Goal: Task Accomplishment & Management: Use online tool/utility

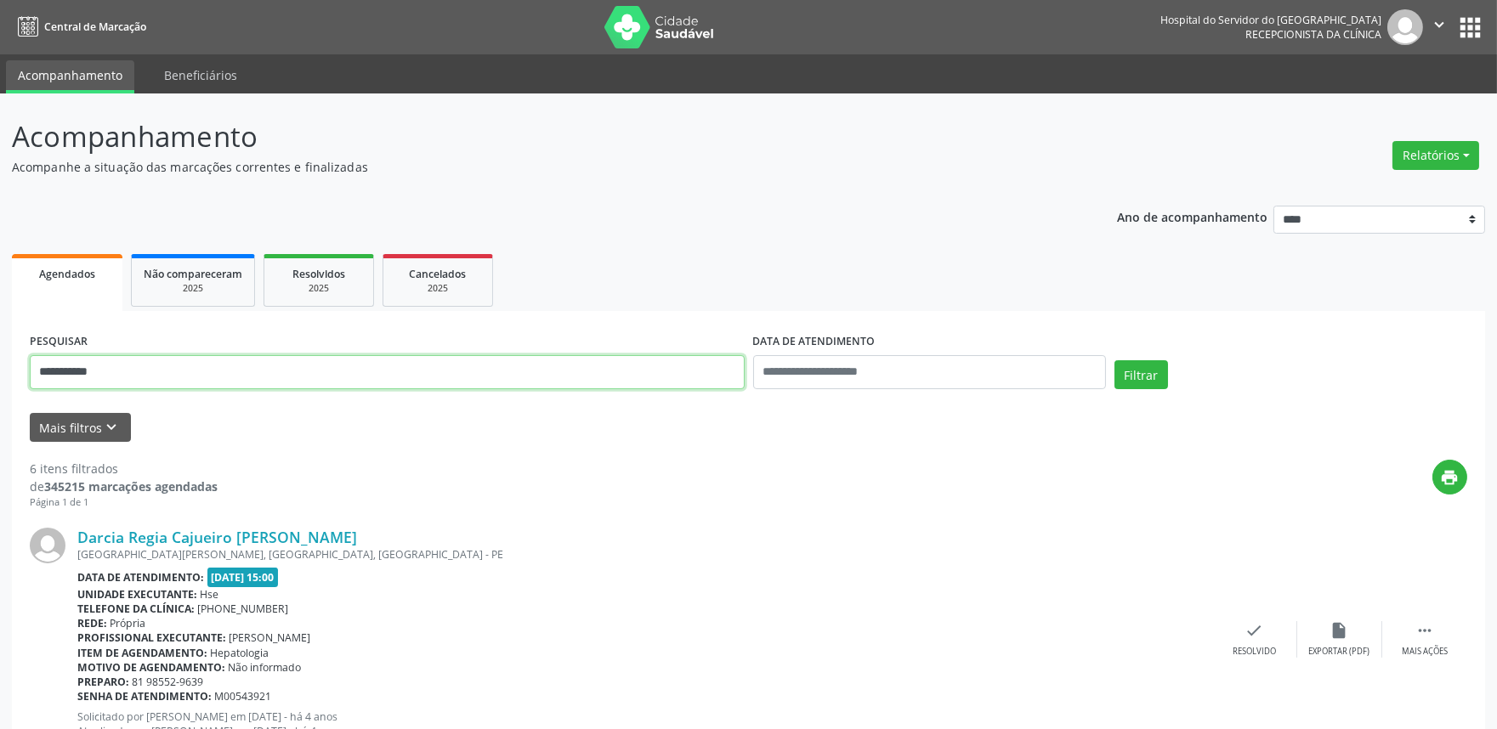
click at [138, 372] on input "**********" at bounding box center [387, 372] width 715 height 34
click at [137, 371] on input "**********" at bounding box center [387, 372] width 715 height 34
click at [133, 369] on input "**********" at bounding box center [387, 372] width 715 height 34
type input "*"
drag, startPoint x: 819, startPoint y: 381, endPoint x: 830, endPoint y: 371, distance: 14.4
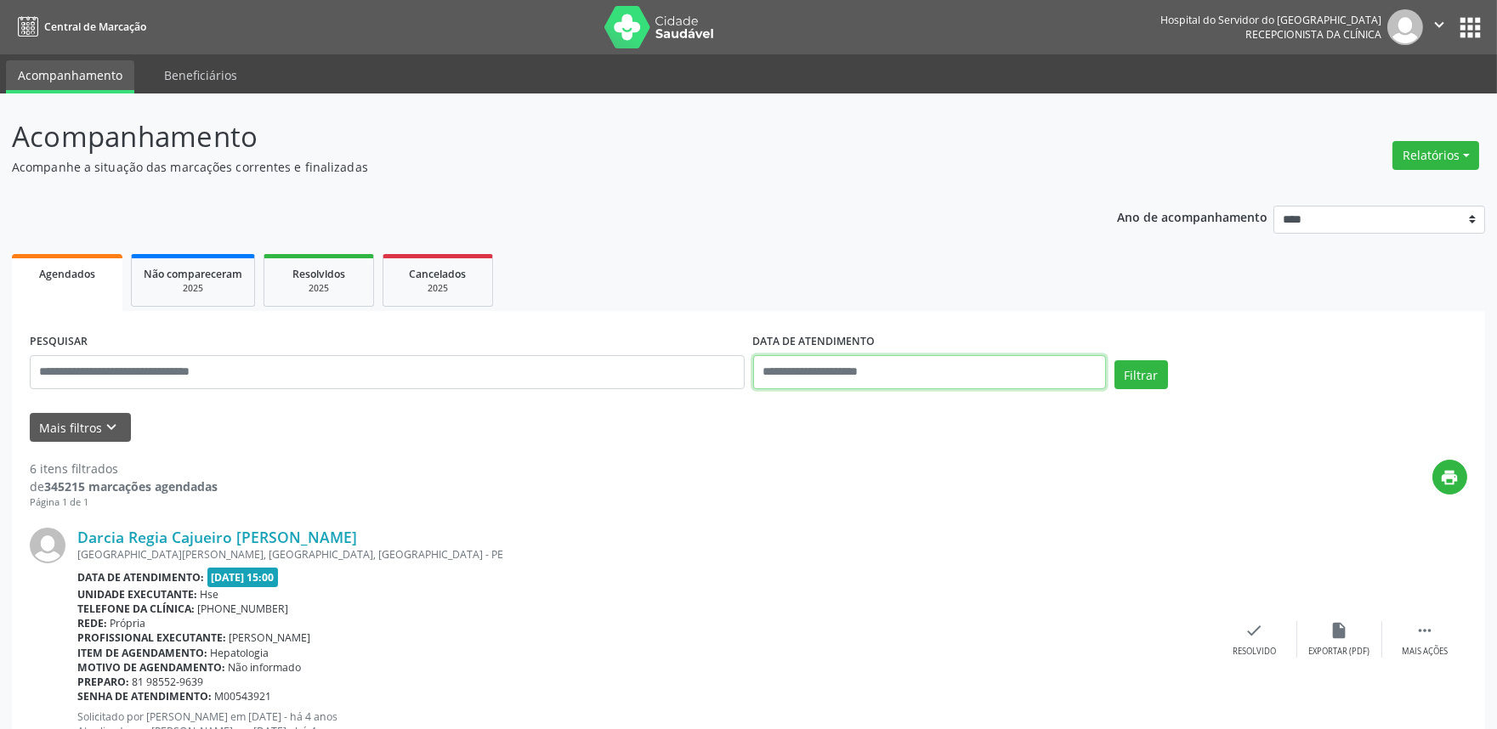
click at [819, 380] on body "Central de Marcação Hospital do Servidor do [GEOGRAPHIC_DATA] Recepcionista da …" at bounding box center [748, 364] width 1497 height 729
click at [888, 549] on span "24" at bounding box center [883, 562] width 33 height 33
type input "**********"
click at [888, 553] on span "24" at bounding box center [883, 562] width 33 height 33
click at [45, 438] on button "Mais filtros keyboard_arrow_down" at bounding box center [80, 428] width 101 height 30
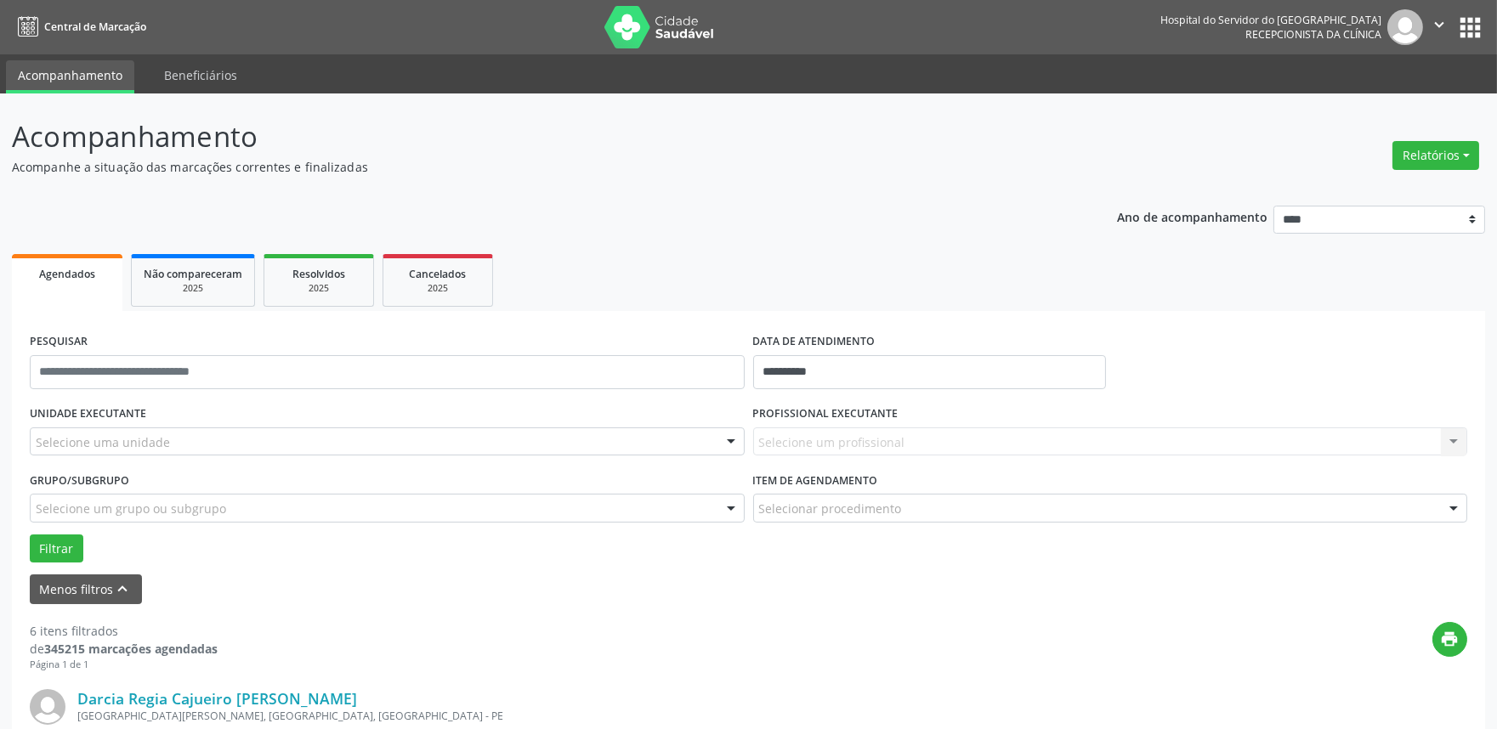
click at [173, 451] on div "Selecione uma unidade" at bounding box center [387, 442] width 715 height 29
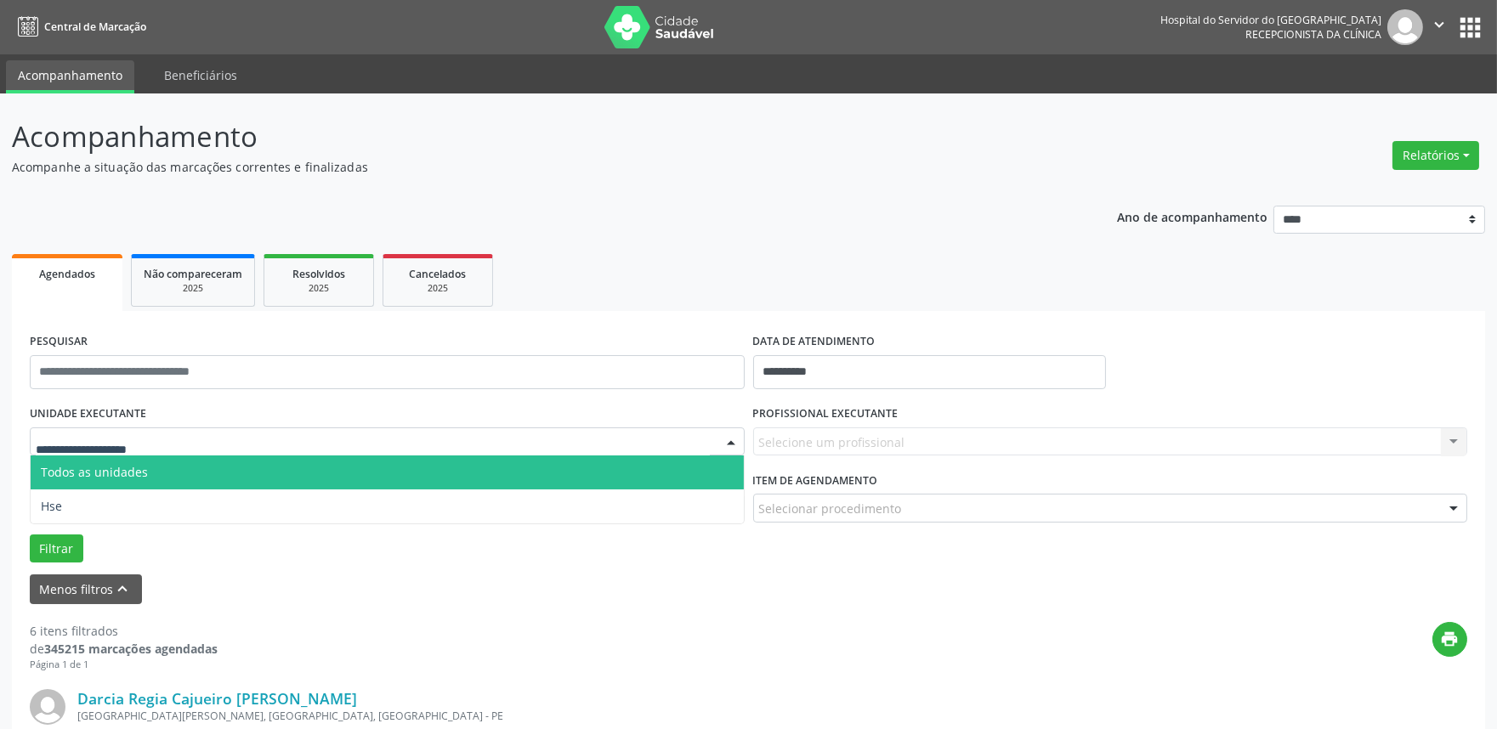
click at [173, 446] on input "text" at bounding box center [373, 451] width 674 height 34
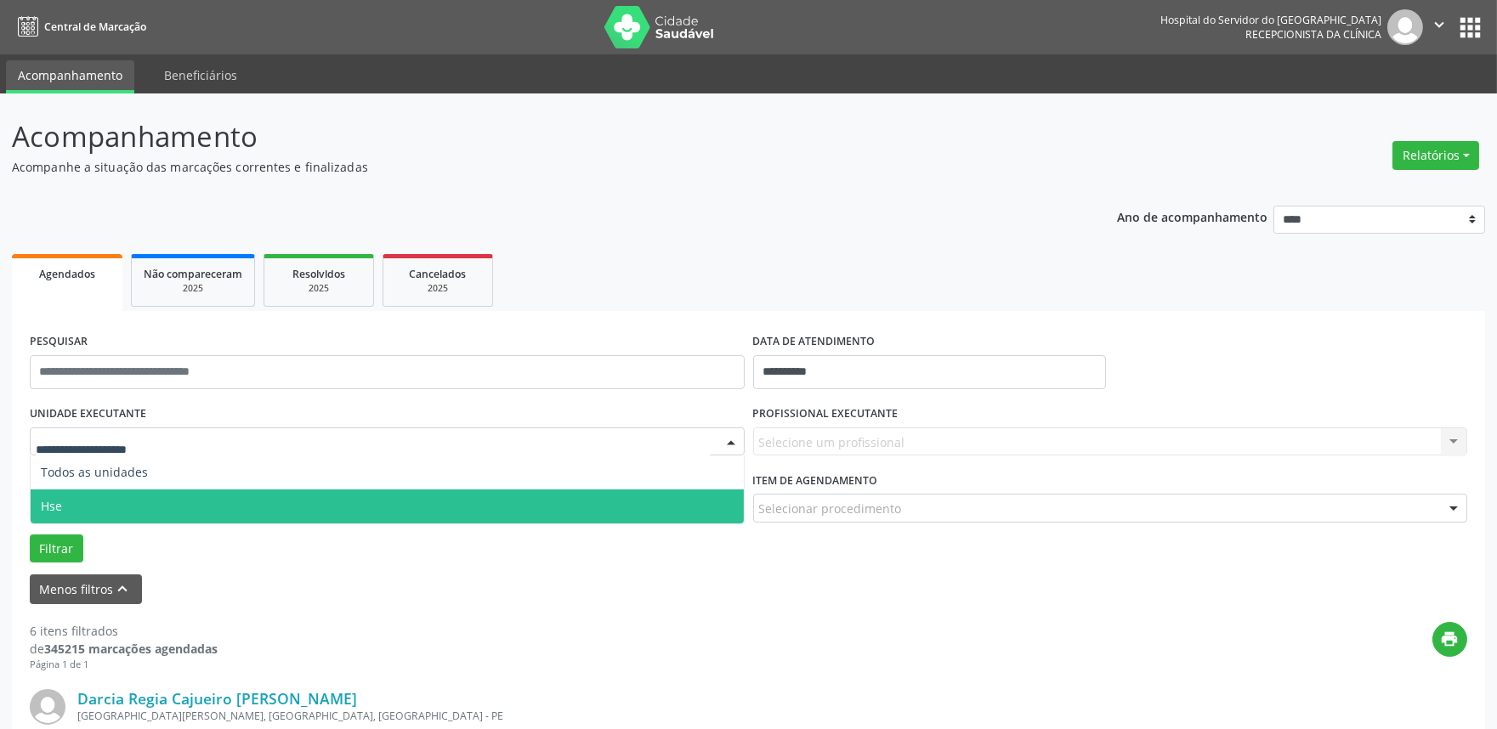
click at [177, 491] on span "Hse" at bounding box center [387, 507] width 713 height 34
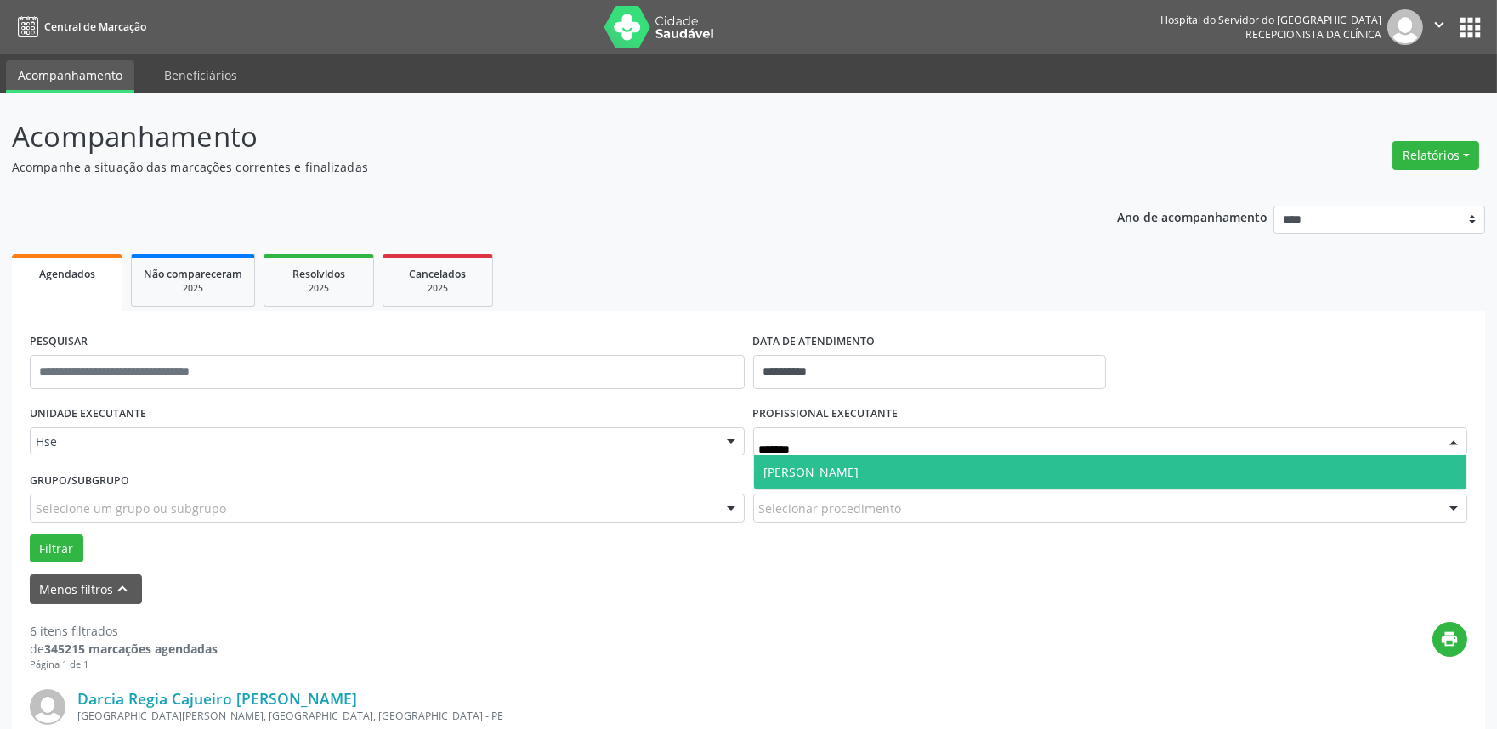
type input "********"
click at [859, 469] on span "[PERSON_NAME]" at bounding box center [811, 472] width 95 height 16
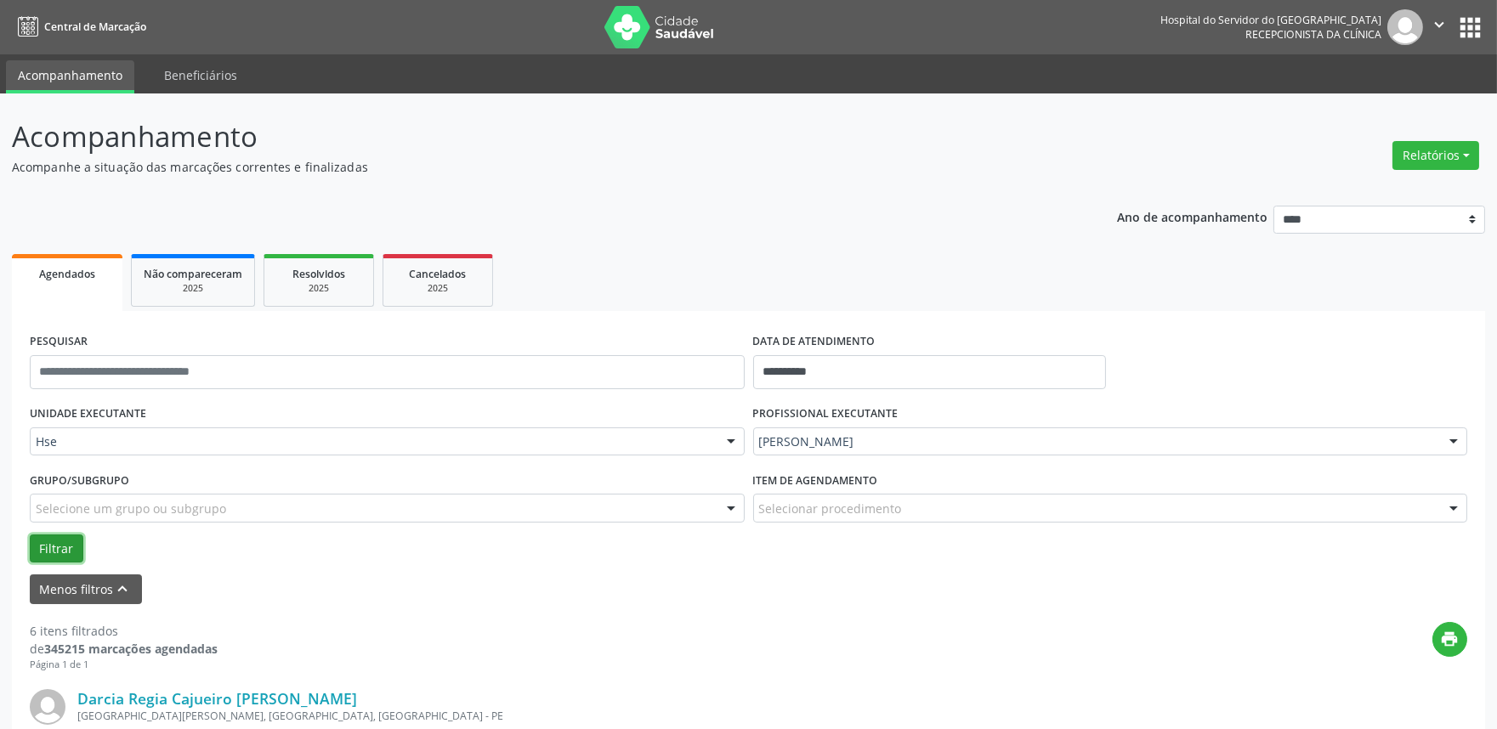
click at [54, 540] on button "Filtrar" at bounding box center [57, 549] width 54 height 29
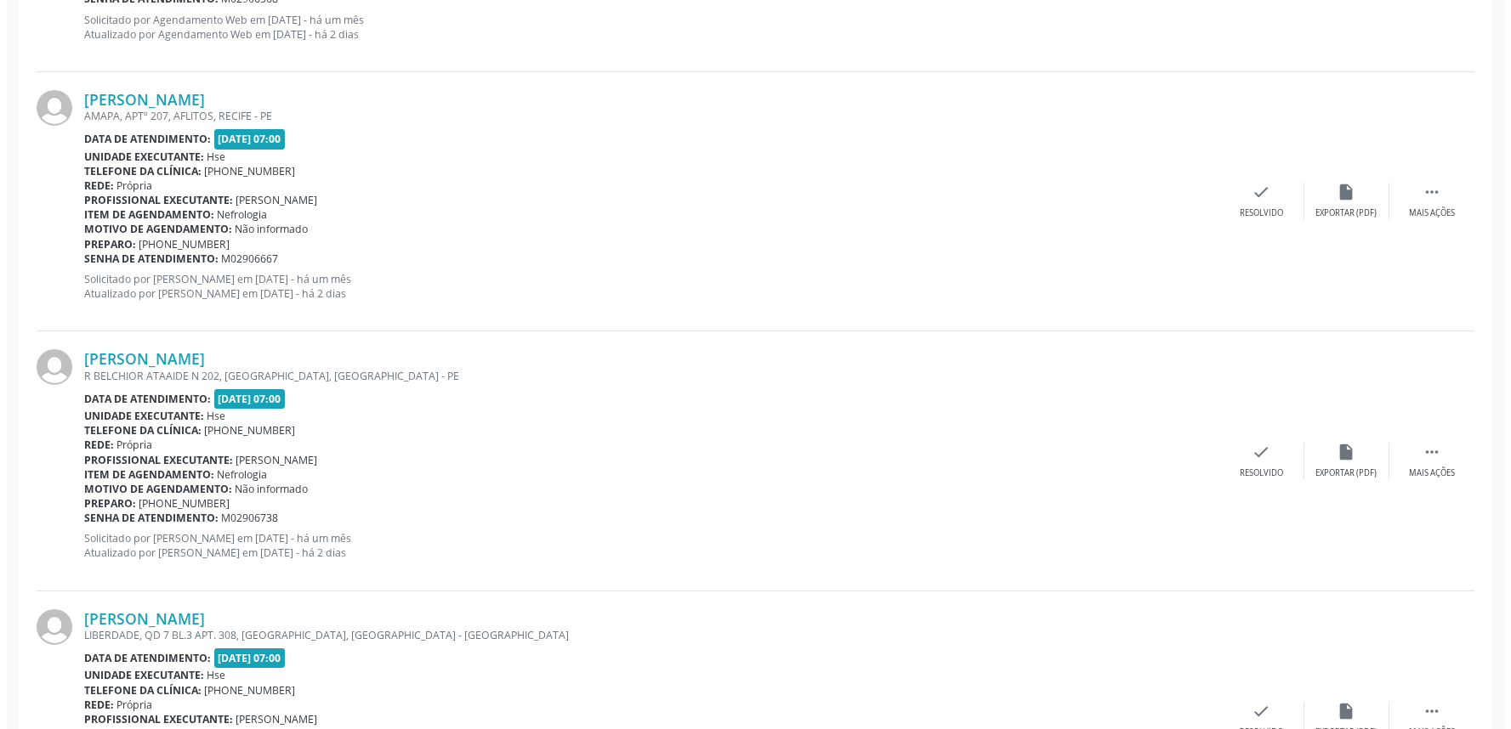
scroll to position [755, 0]
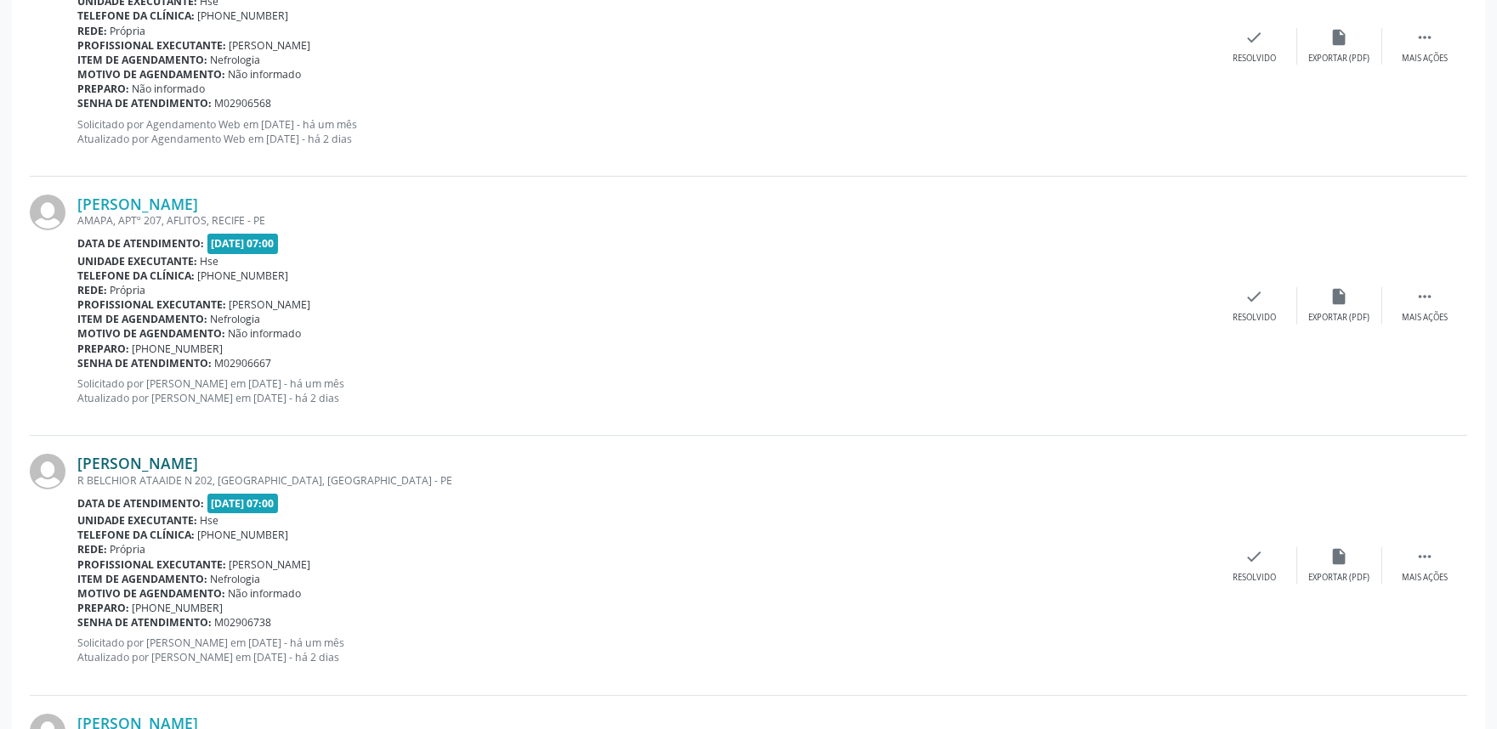
click at [163, 460] on link "[PERSON_NAME]" at bounding box center [137, 463] width 121 height 19
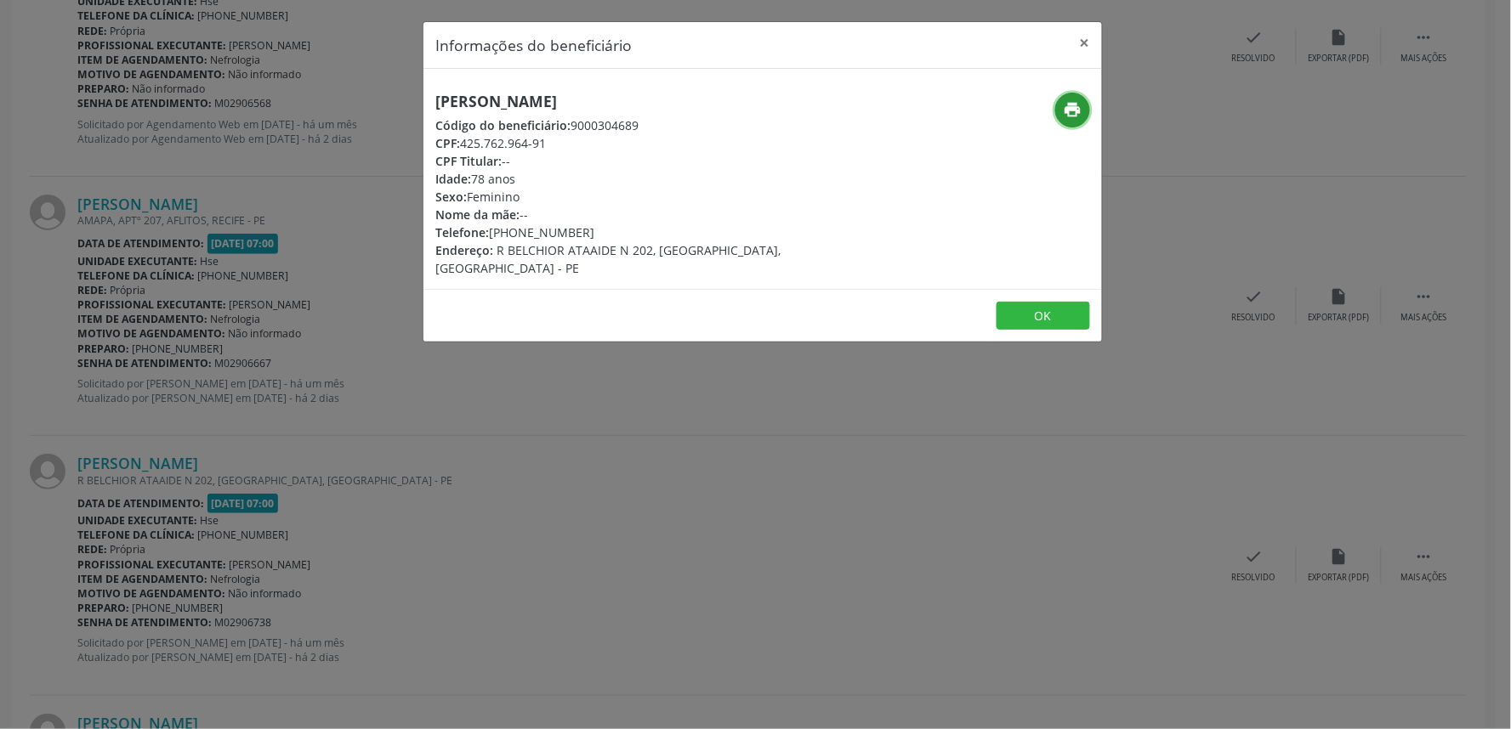
click at [972, 120] on button "print" at bounding box center [1072, 110] width 35 height 35
click at [972, 36] on button "×" at bounding box center [1085, 43] width 34 height 42
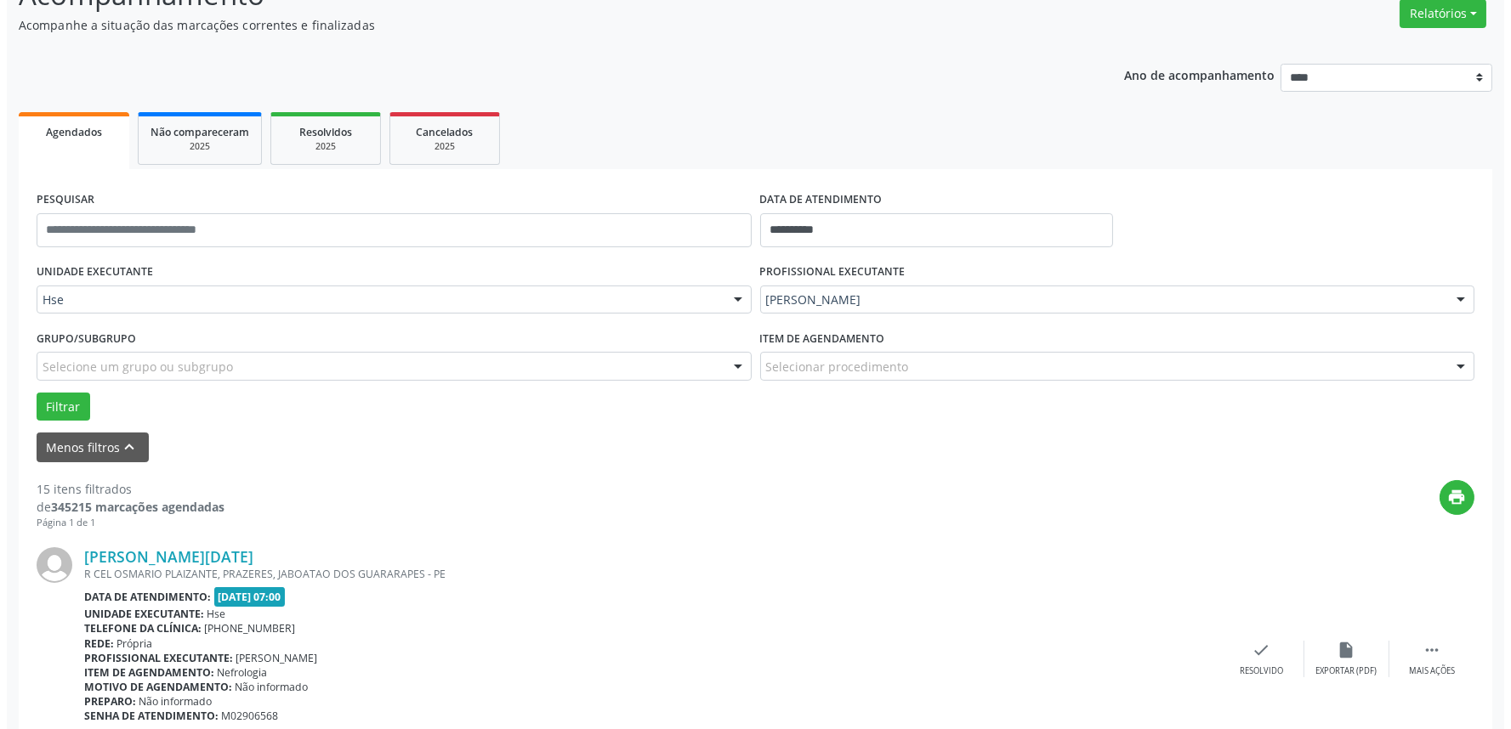
scroll to position [0, 0]
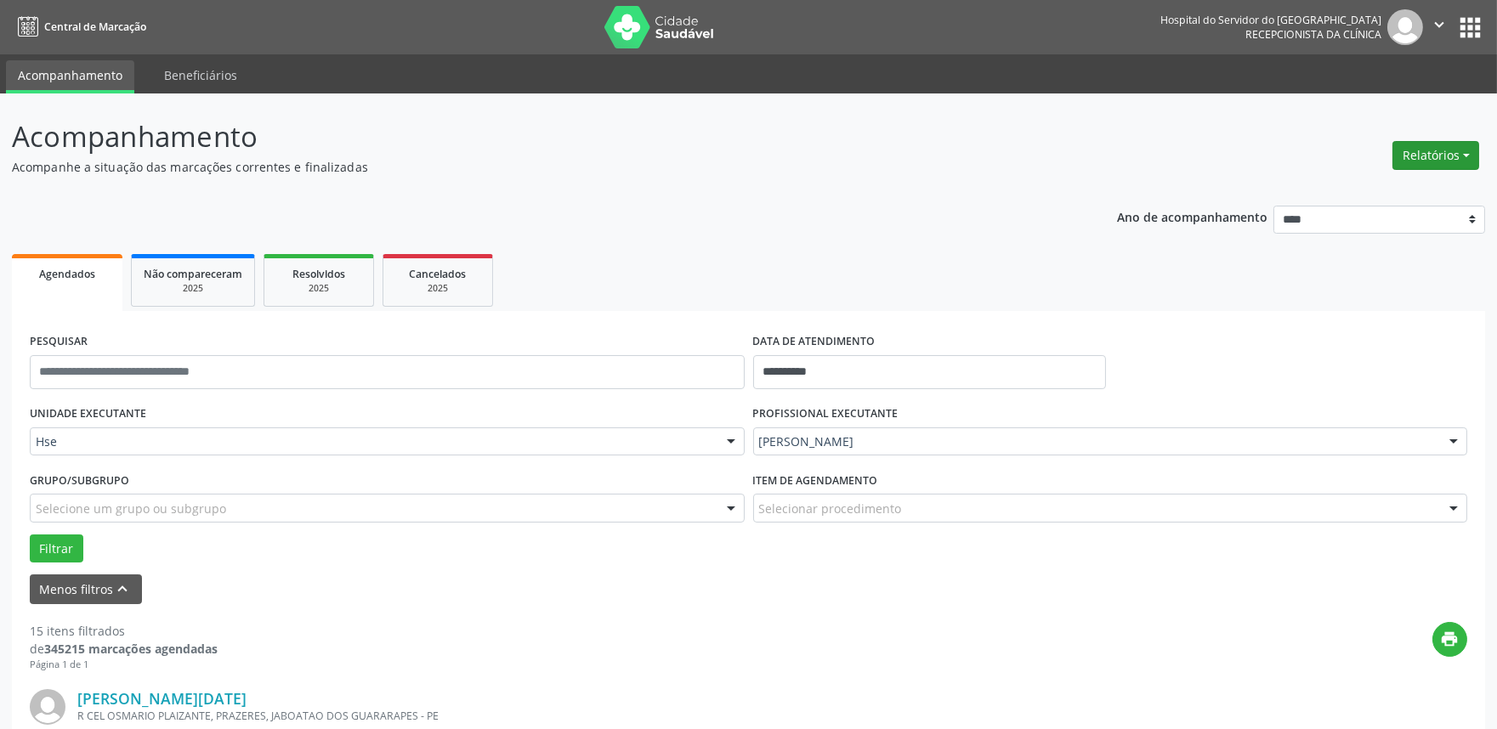
click at [972, 156] on button "Relatórios" at bounding box center [1435, 155] width 87 height 29
click at [972, 183] on link "Agendamentos" at bounding box center [1387, 191] width 183 height 24
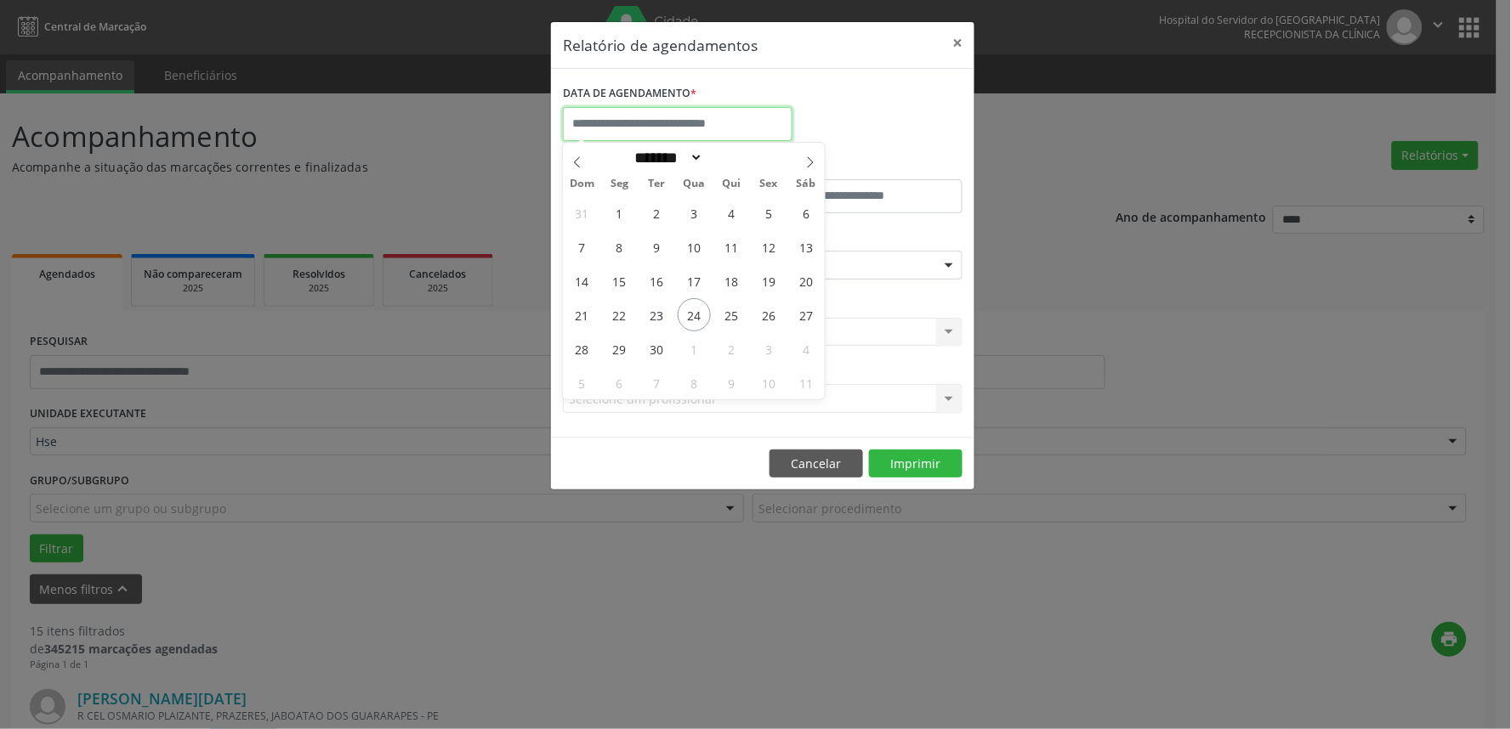
click at [649, 116] on input "text" at bounding box center [678, 124] width 230 height 34
click at [723, 317] on span "25" at bounding box center [731, 314] width 33 height 33
type input "**********"
click at [723, 317] on span "25" at bounding box center [731, 314] width 33 height 33
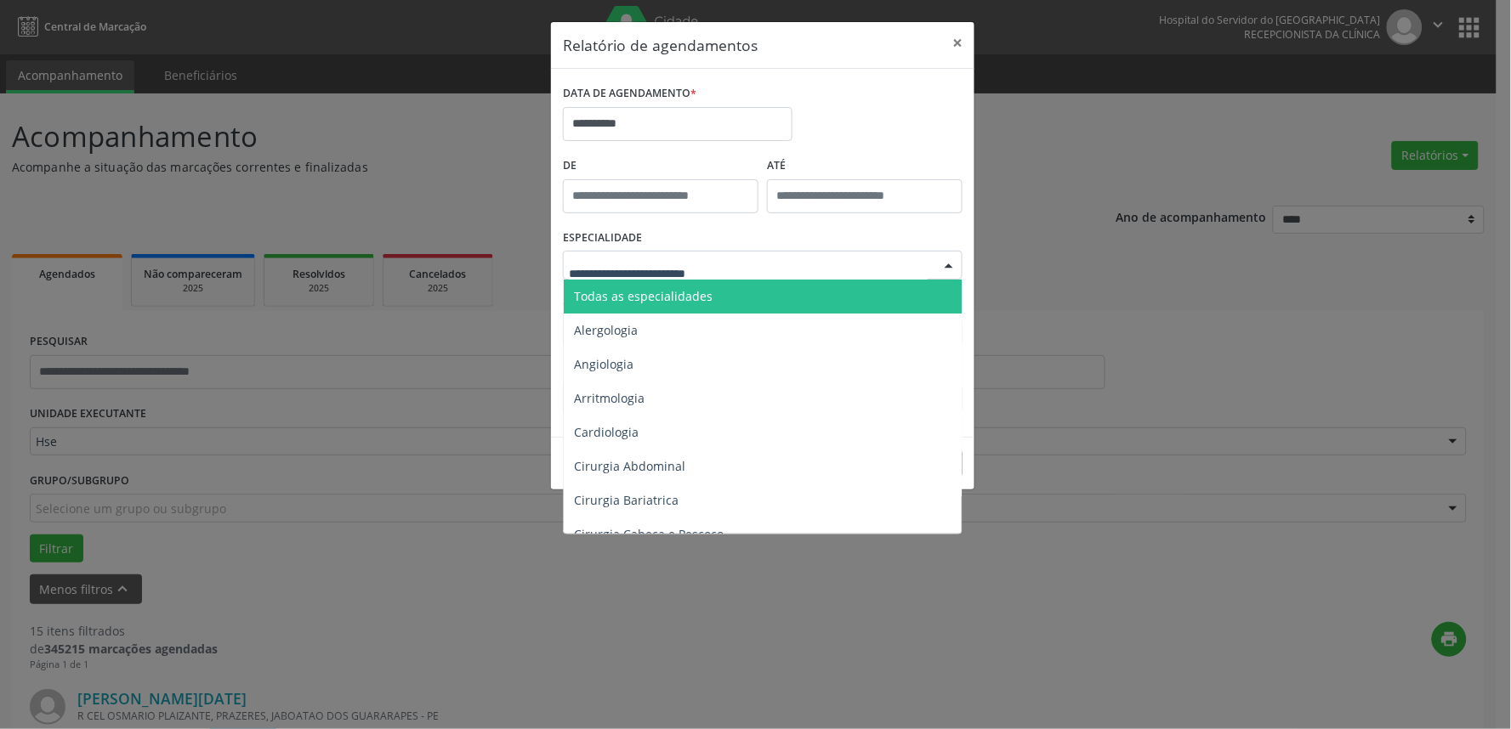
click at [642, 291] on span "Todas as especialidades" at bounding box center [643, 296] width 139 height 16
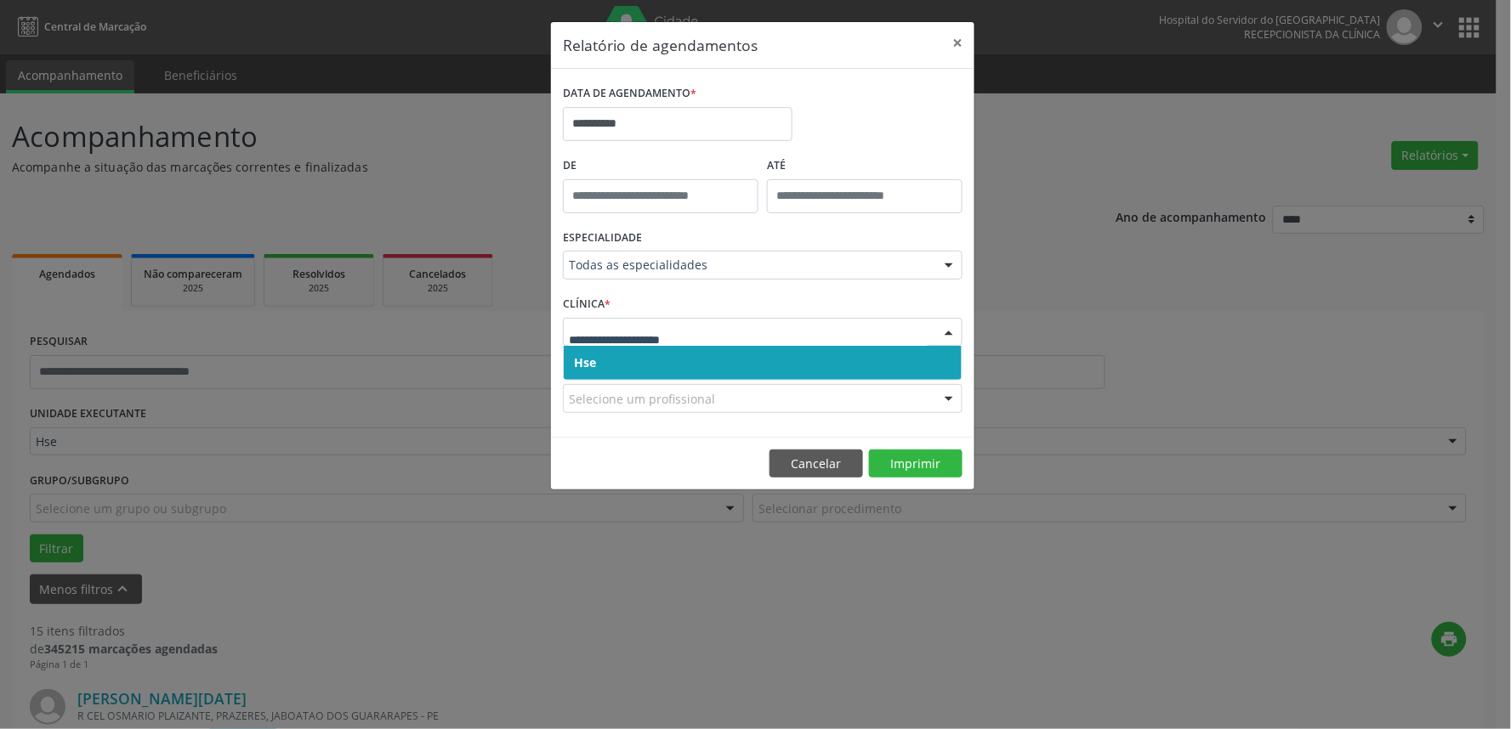
click at [706, 359] on span "Hse" at bounding box center [763, 363] width 398 height 34
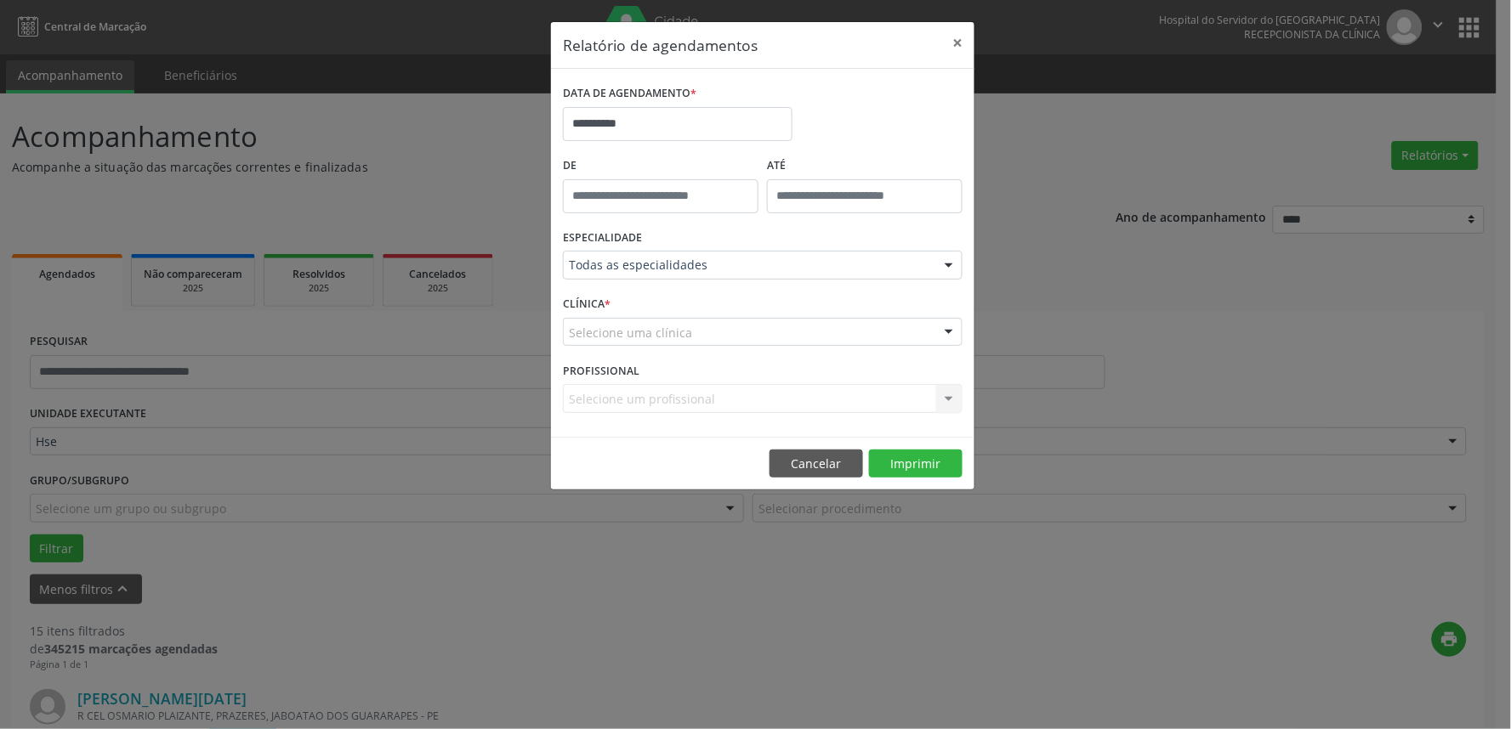
click at [709, 327] on div "Selecione uma clínica" at bounding box center [763, 332] width 400 height 29
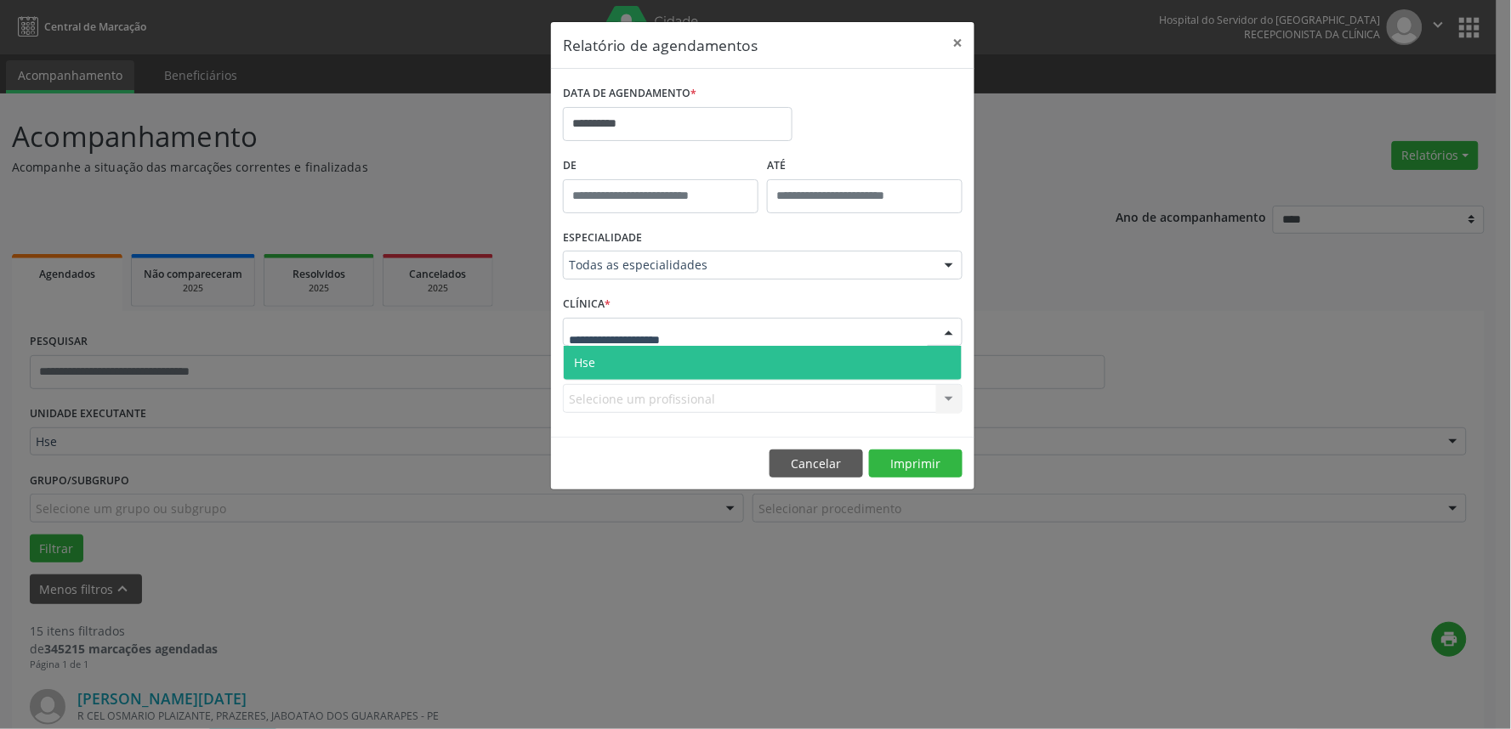
click at [706, 354] on span "Hse" at bounding box center [763, 363] width 398 height 34
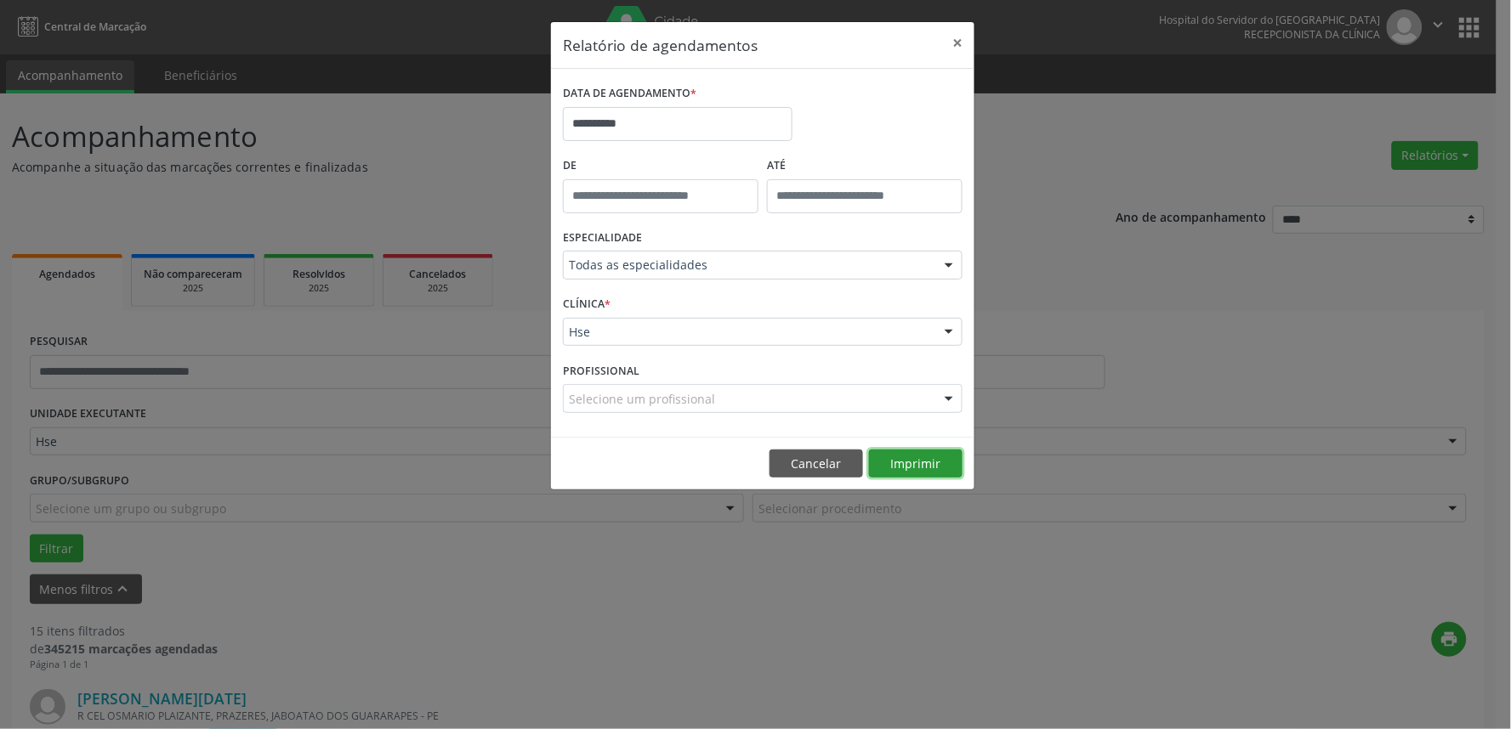
click at [898, 460] on button "Imprimir" at bounding box center [916, 464] width 94 height 29
